Goal: Information Seeking & Learning: Find specific fact

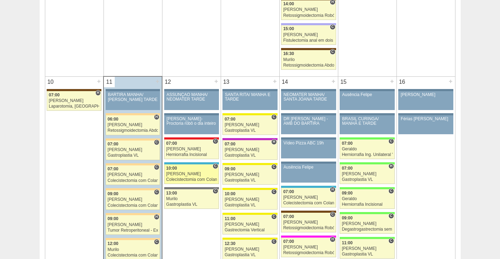
scroll to position [772, 0]
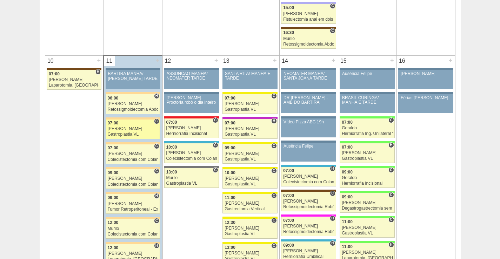
click at [139, 125] on div "07:00" at bounding box center [133, 123] width 51 height 5
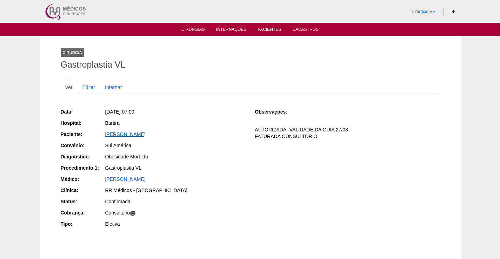
click at [146, 135] on link "[PERSON_NAME]" at bounding box center [125, 135] width 40 height 6
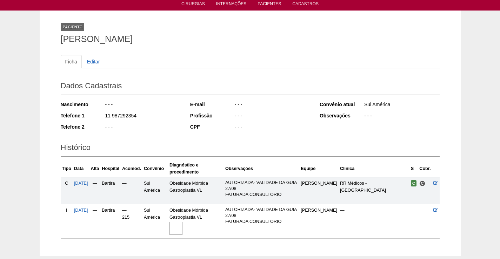
scroll to position [65, 0]
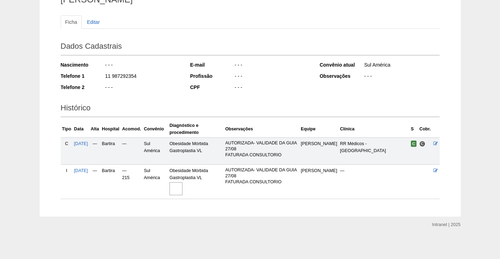
drag, startPoint x: 181, startPoint y: 185, endPoint x: 186, endPoint y: 187, distance: 4.8
click at [181, 186] on img at bounding box center [176, 189] width 13 height 13
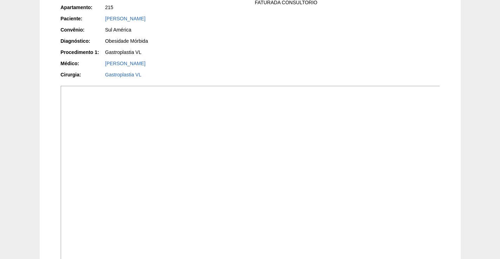
scroll to position [140, 0]
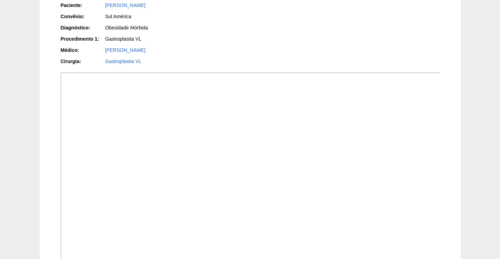
click at [261, 192] on img at bounding box center [251, 215] width 380 height 285
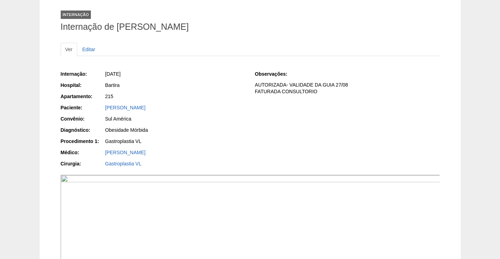
scroll to position [35, 0]
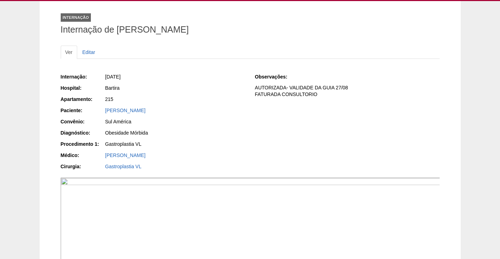
drag, startPoint x: 176, startPoint y: 111, endPoint x: 89, endPoint y: 116, distance: 87.2
click at [90, 112] on div "Paciente: [PERSON_NAME]" at bounding box center [153, 111] width 185 height 9
copy div "Paciente: [PERSON_NAME]"
